Goal: Contribute content: Contribute content

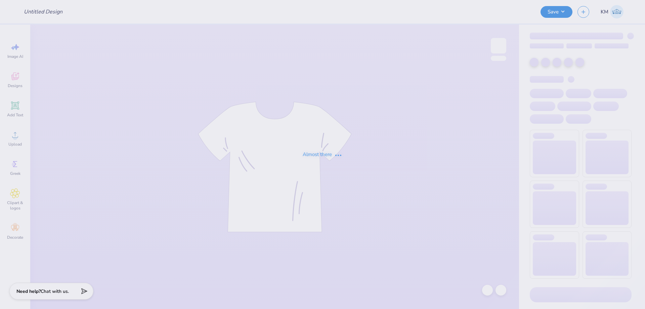
type input "GBD Performance Shirt"
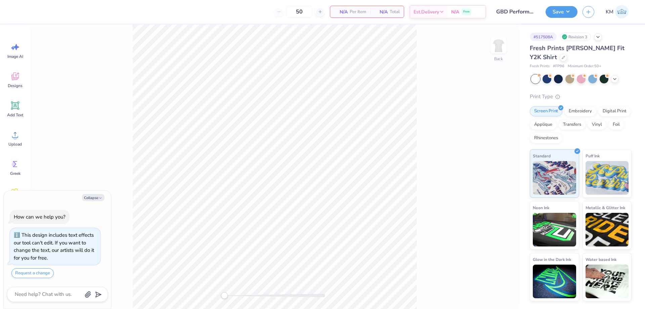
scroll to position [19, 0]
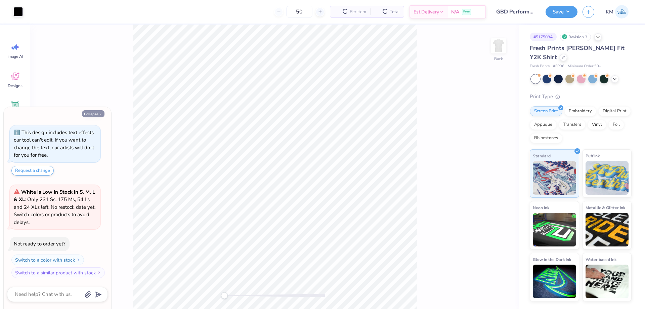
click at [91, 110] on button "Collapse" at bounding box center [93, 113] width 22 height 7
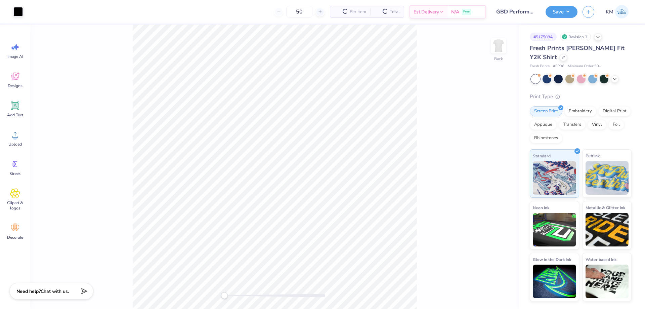
type textarea "x"
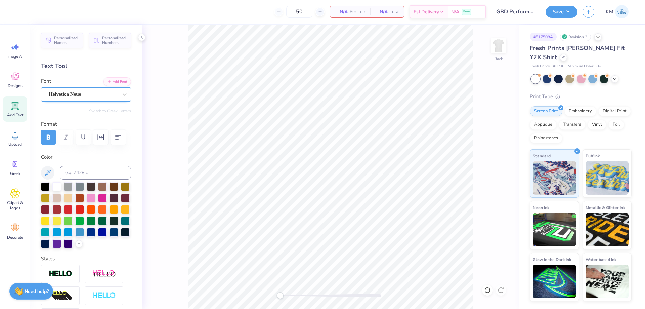
click at [67, 98] on div "Helvetica Neue" at bounding box center [83, 94] width 71 height 10
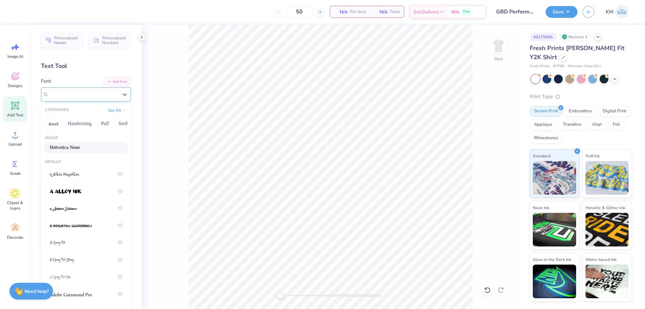
click at [68, 98] on span "Helvetica Neue" at bounding box center [65, 94] width 32 height 8
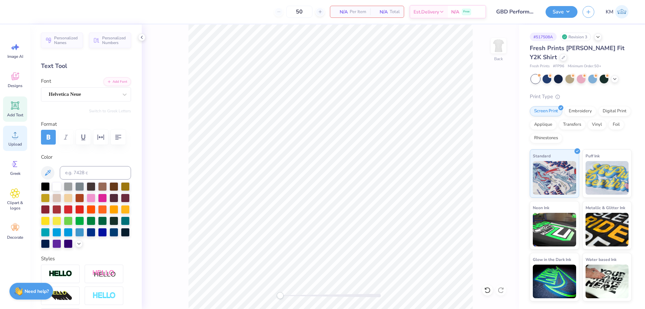
click at [15, 139] on div "Upload" at bounding box center [15, 138] width 24 height 25
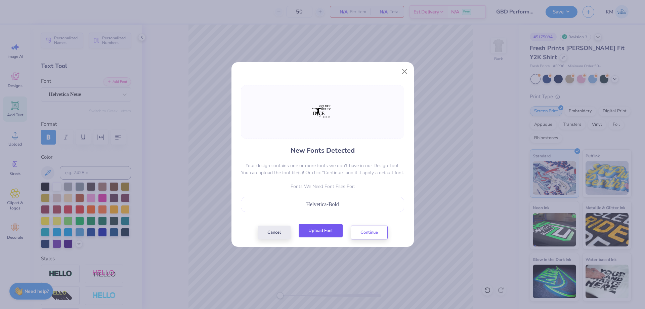
click at [342, 230] on button "Upload Font" at bounding box center [320, 231] width 44 height 14
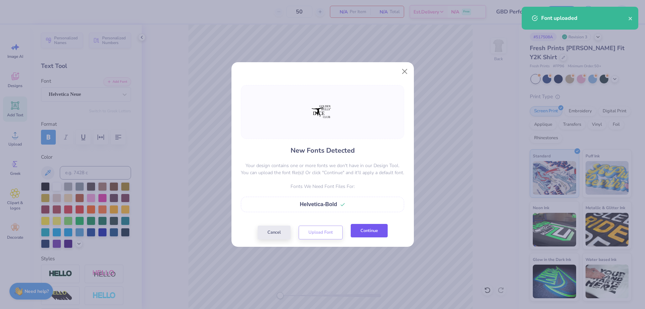
click at [366, 226] on button "Continue" at bounding box center [369, 231] width 37 height 14
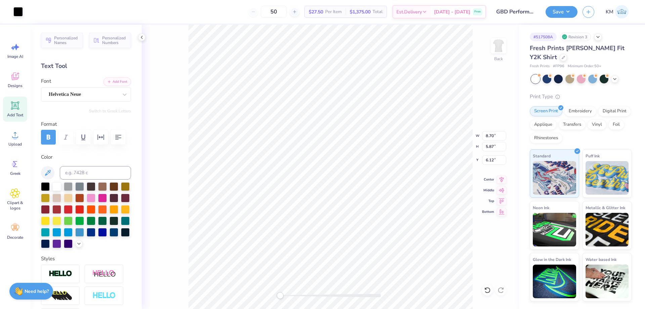
type input "8.70"
type input "5.87"
type input "6.12"
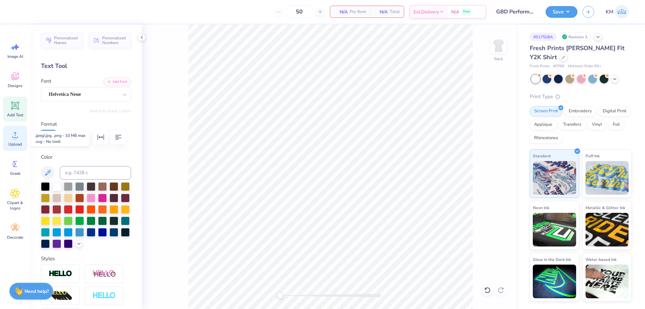
click at [16, 140] on div "Upload" at bounding box center [15, 138] width 24 height 25
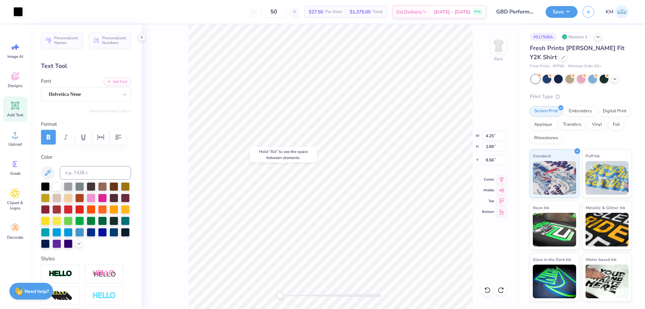
type input "4.25"
type input "2.89"
type input "8.56"
drag, startPoint x: 285, startPoint y: 293, endPoint x: 304, endPoint y: 293, distance: 18.8
click at [302, 293] on div at bounding box center [330, 295] width 101 height 7
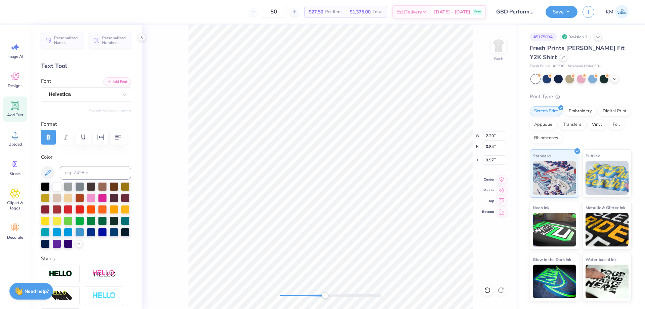
drag, startPoint x: 303, startPoint y: 293, endPoint x: 325, endPoint y: 293, distance: 21.8
click at [325, 293] on div "Accessibility label" at bounding box center [324, 295] width 7 height 7
drag, startPoint x: 321, startPoint y: 297, endPoint x: 289, endPoint y: 293, distance: 32.2
click at [287, 293] on div at bounding box center [330, 295] width 101 height 7
click at [373, 235] on li "Group" at bounding box center [390, 234] width 53 height 13
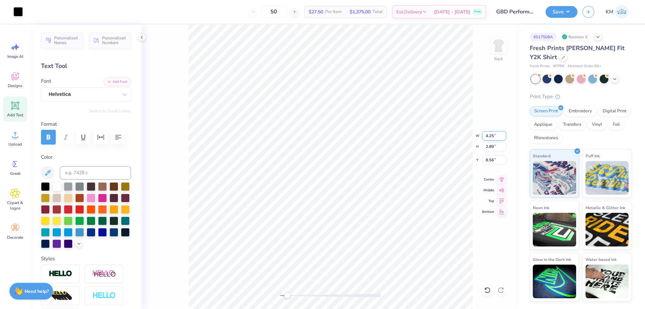
click at [491, 137] on input "4.25" at bounding box center [494, 135] width 24 height 9
type input "6.50"
type input "4.41"
click at [483, 160] on input "7.79" at bounding box center [494, 159] width 24 height 9
type input "3"
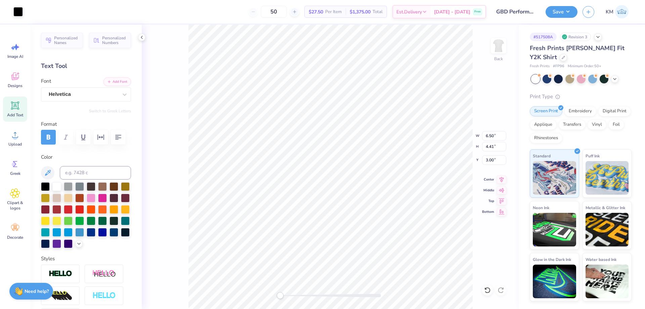
click at [265, 296] on div "Back W 6.50 6.50 " H 4.41 4.41 " Y 3.00 3.00 " Center Middle Top Bottom" at bounding box center [330, 167] width 377 height 284
click at [247, 295] on div "Back" at bounding box center [330, 167] width 377 height 284
click at [561, 11] on button "Save" at bounding box center [561, 11] width 32 height 12
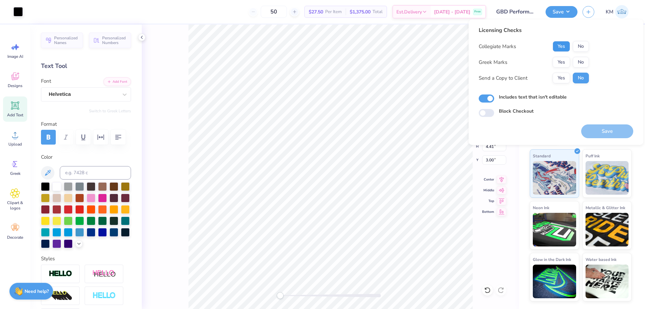
click at [562, 42] on button "Yes" at bounding box center [560, 46] width 17 height 11
click at [575, 60] on button "No" at bounding box center [580, 62] width 16 height 11
click at [568, 75] on button "Yes" at bounding box center [560, 78] width 17 height 11
click at [593, 129] on button "Save" at bounding box center [607, 131] width 52 height 14
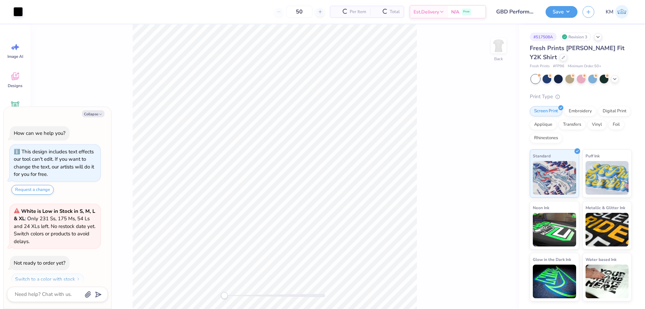
scroll to position [19, 0]
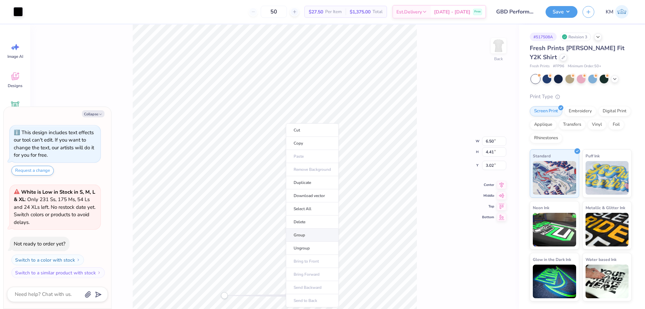
click at [303, 238] on li "Group" at bounding box center [312, 234] width 53 height 13
type textarea "x"
click at [488, 158] on input "3.02" at bounding box center [494, 159] width 24 height 9
type input "3"
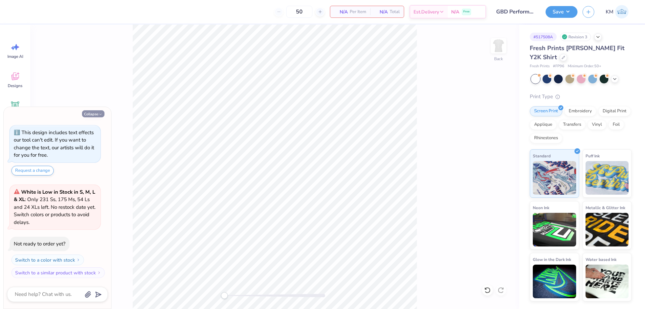
click at [103, 116] on button "Collapse" at bounding box center [93, 113] width 22 height 7
type textarea "x"
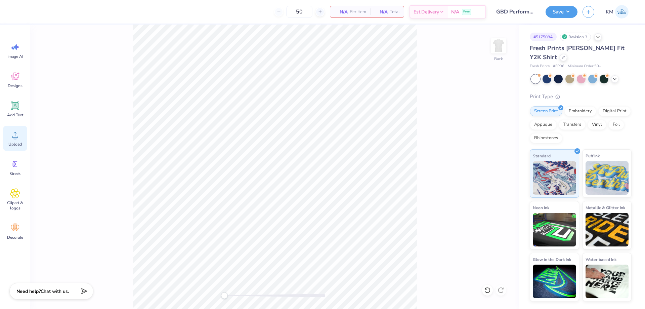
click at [22, 137] on div "Upload" at bounding box center [15, 138] width 24 height 25
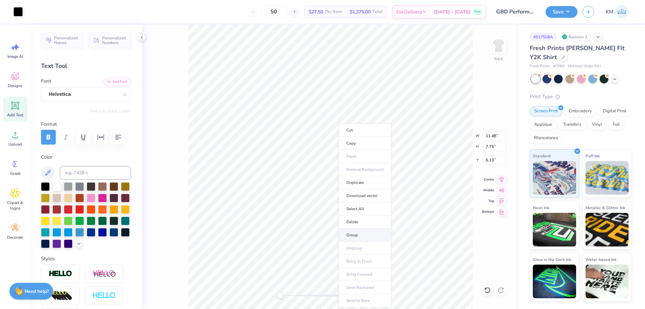
click at [353, 234] on li "Group" at bounding box center [364, 234] width 53 height 13
click at [484, 160] on input "6.13" at bounding box center [494, 159] width 24 height 9
type input "3"
click at [489, 139] on input "11.48" at bounding box center [494, 135] width 24 height 9
type input "3"
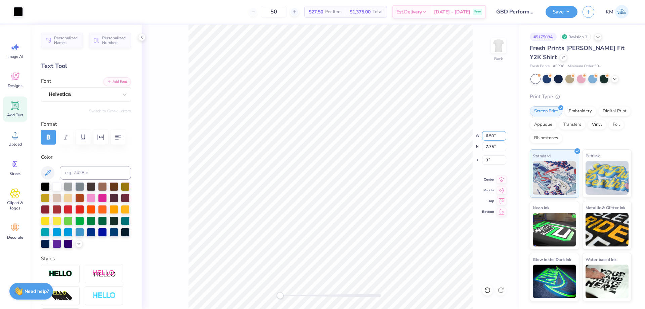
type input "6.50"
type input "4.39"
type input "4.68"
click at [495, 157] on input "4.68" at bounding box center [494, 159] width 24 height 9
type input "3"
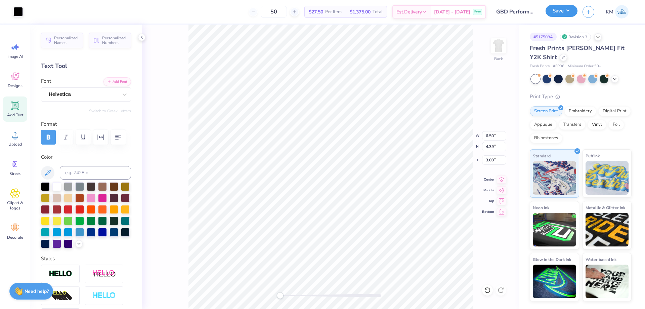
click at [553, 8] on button "Save" at bounding box center [561, 11] width 32 height 12
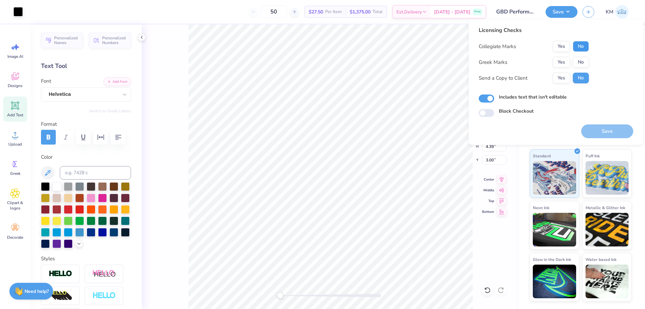
click at [579, 44] on button "No" at bounding box center [580, 46] width 16 height 11
click at [561, 61] on button "Yes" at bounding box center [560, 62] width 17 height 11
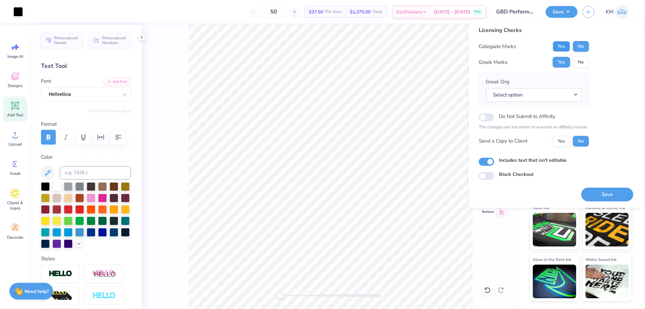
click at [565, 47] on button "Yes" at bounding box center [560, 46] width 17 height 11
click at [583, 60] on button "No" at bounding box center [580, 62] width 16 height 11
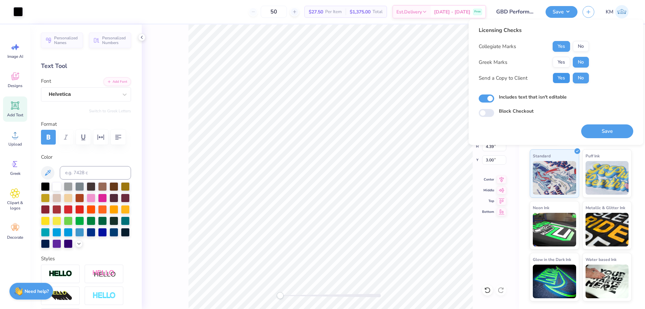
click at [561, 79] on button "Yes" at bounding box center [560, 78] width 17 height 11
click at [598, 128] on button "Save" at bounding box center [607, 131] width 52 height 14
